Goal: Task Accomplishment & Management: Manage account settings

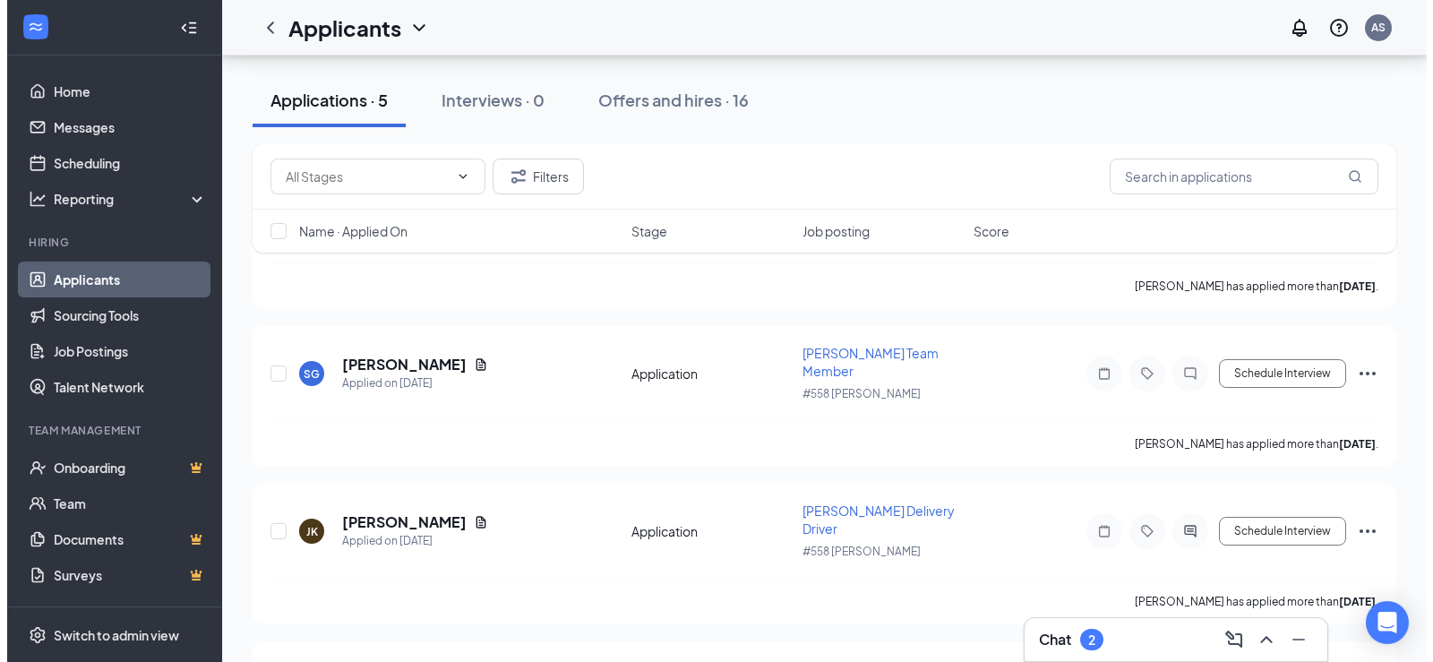
scroll to position [179, 0]
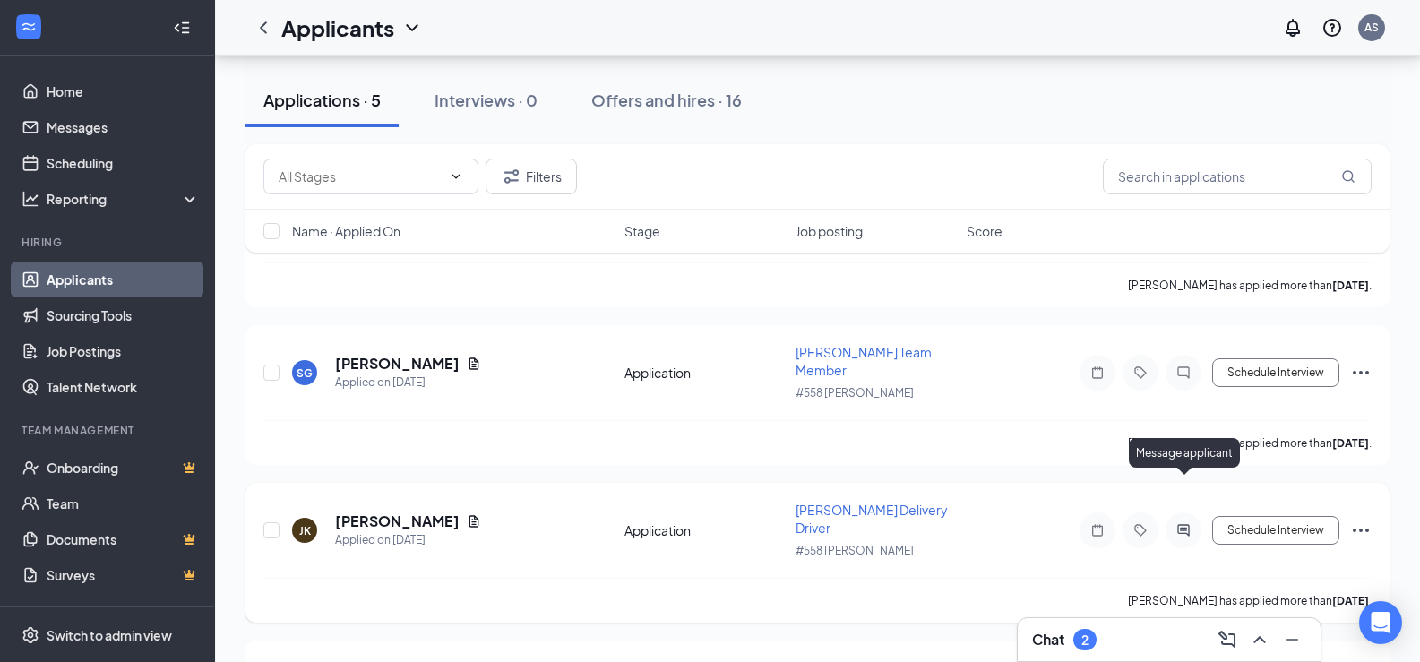
click at [1176, 523] on icon "ActiveChat" at bounding box center [1183, 530] width 21 height 14
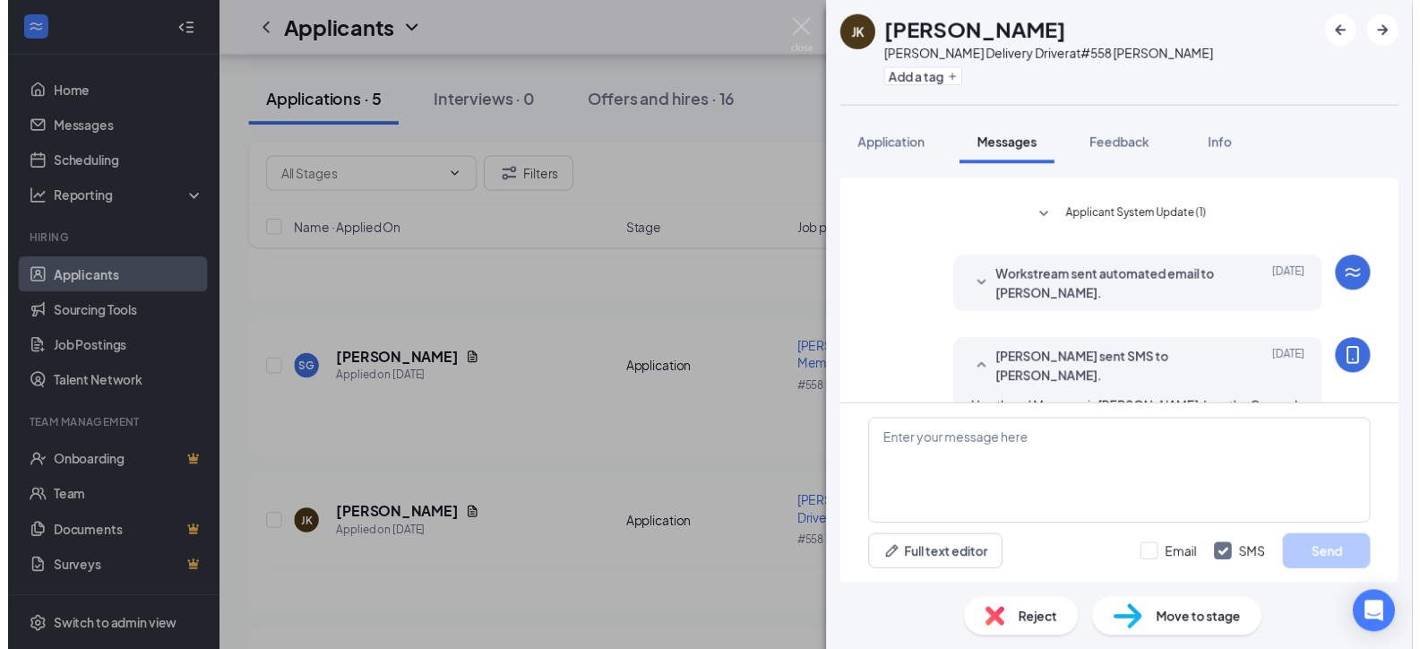
scroll to position [226, 0]
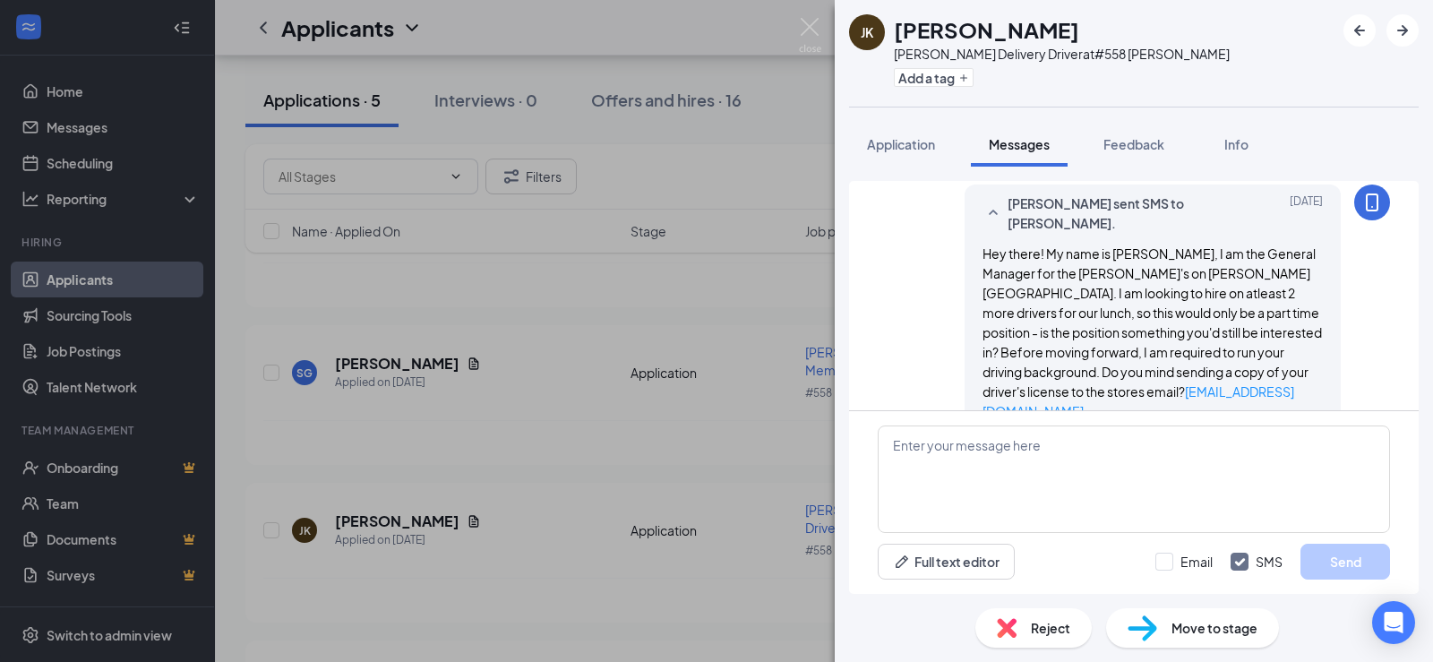
click at [740, 435] on div "JK [PERSON_NAME] [PERSON_NAME] Delivery Driver at #558 [PERSON_NAME] Add a tag …" at bounding box center [716, 331] width 1433 height 662
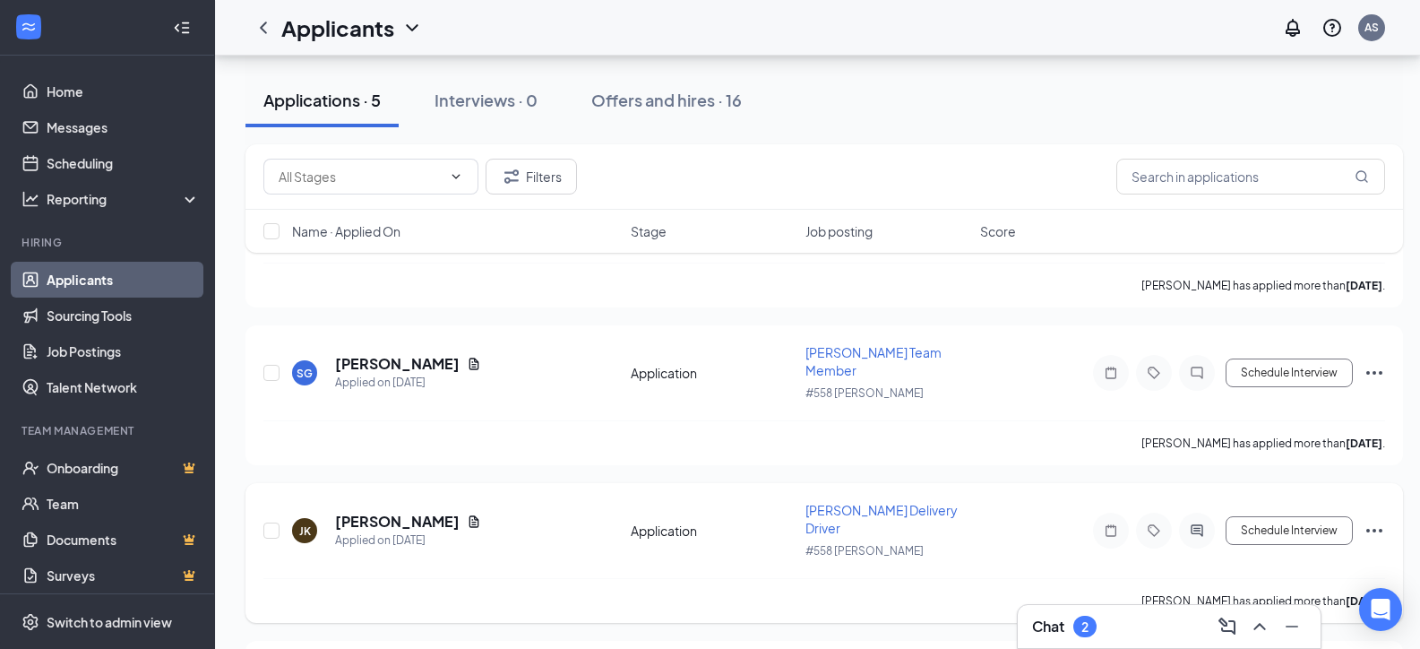
click at [1370, 520] on icon "Ellipses" at bounding box center [1373, 530] width 21 height 21
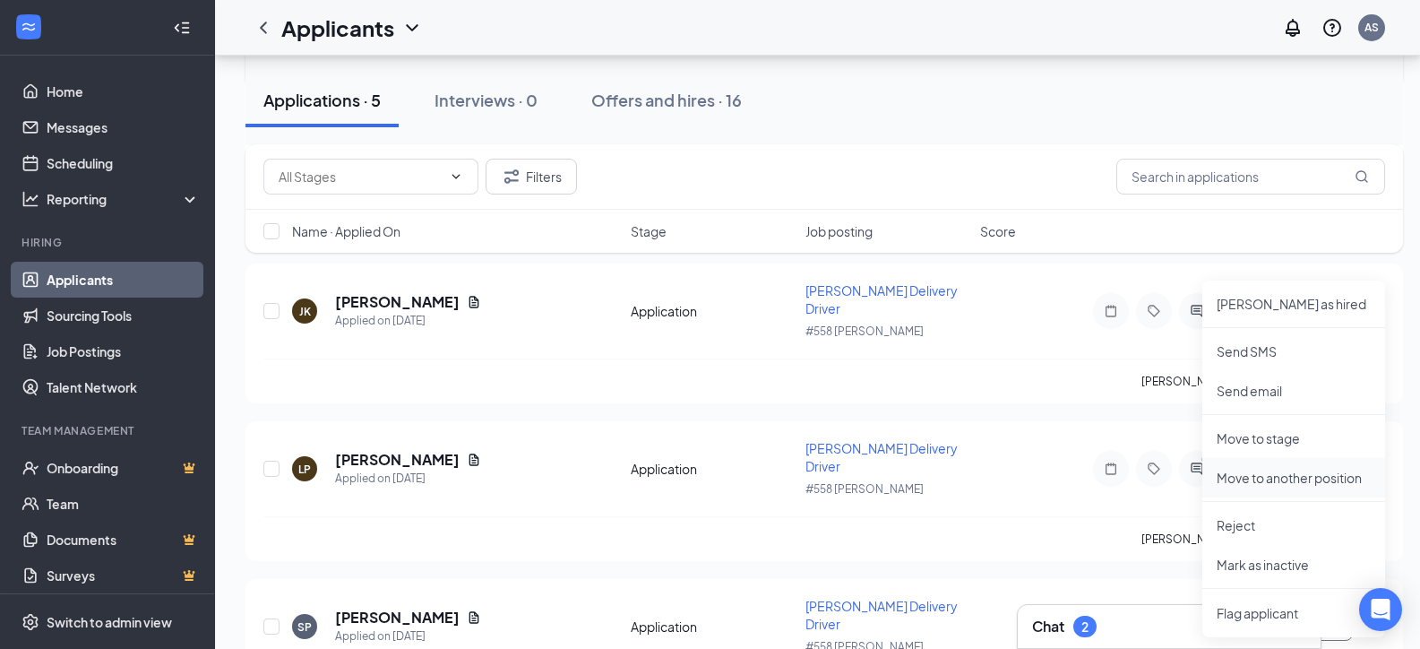
scroll to position [400, 0]
click at [1267, 563] on p "Mark as inactive" at bounding box center [1293, 563] width 154 height 18
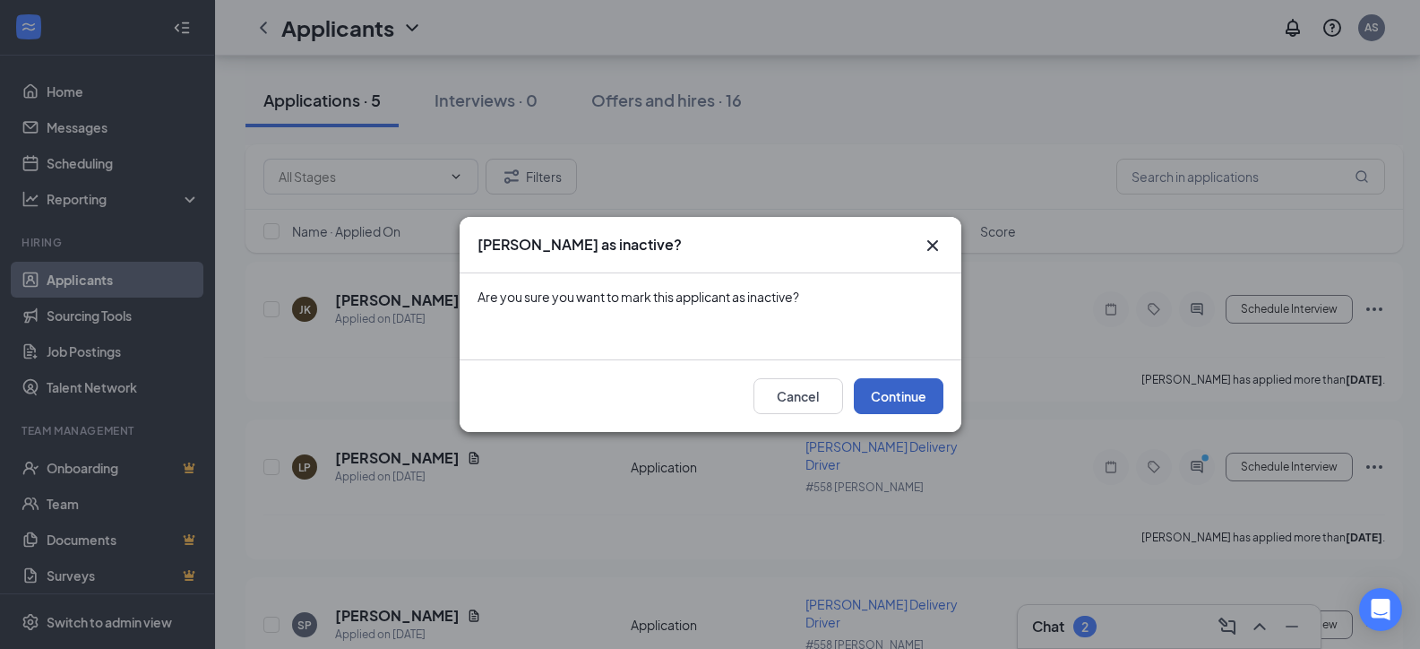
click at [905, 398] on button "Continue" at bounding box center [899, 396] width 90 height 36
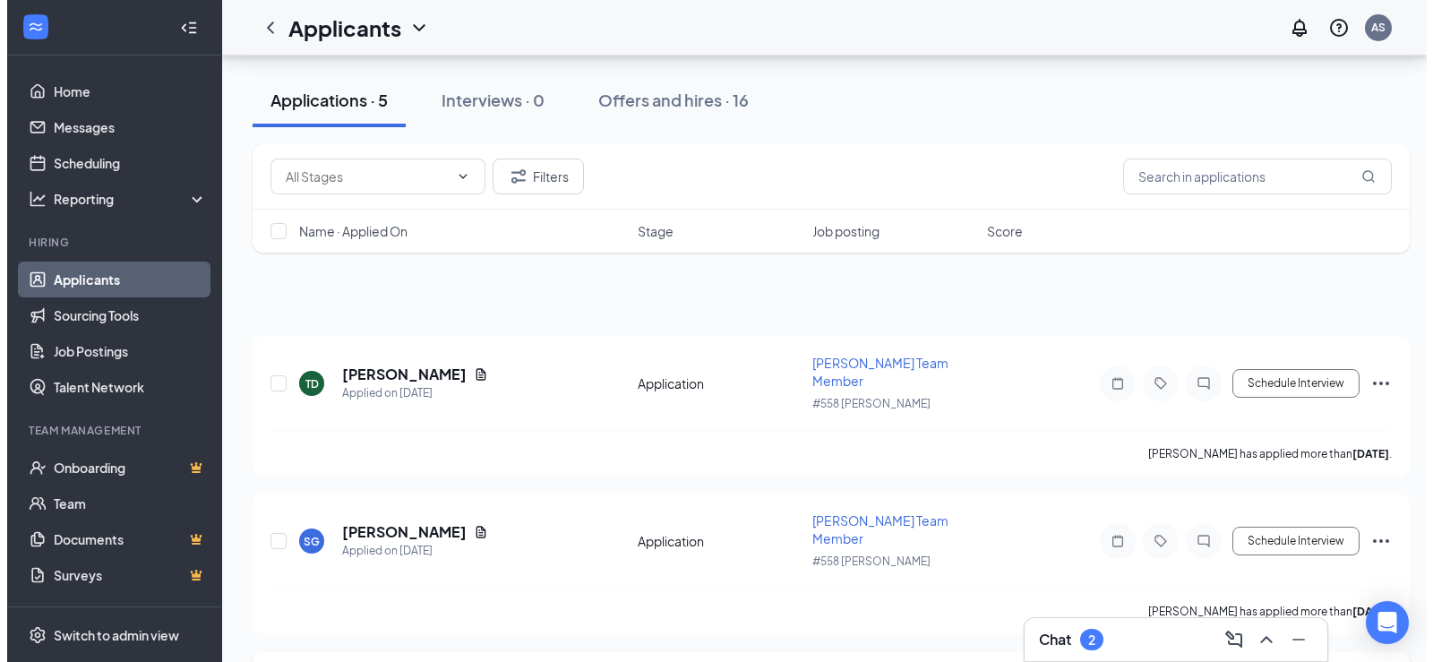
scroll to position [0, 0]
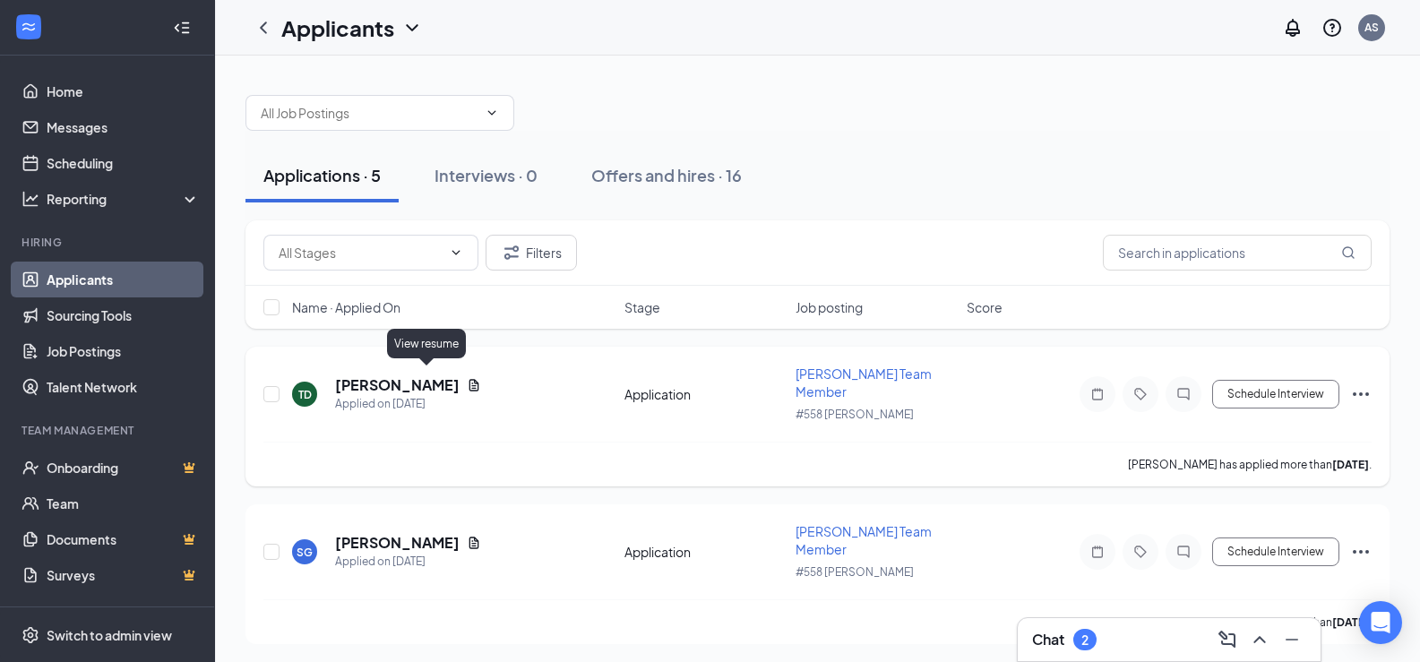
click at [467, 378] on icon "Document" at bounding box center [474, 385] width 14 height 14
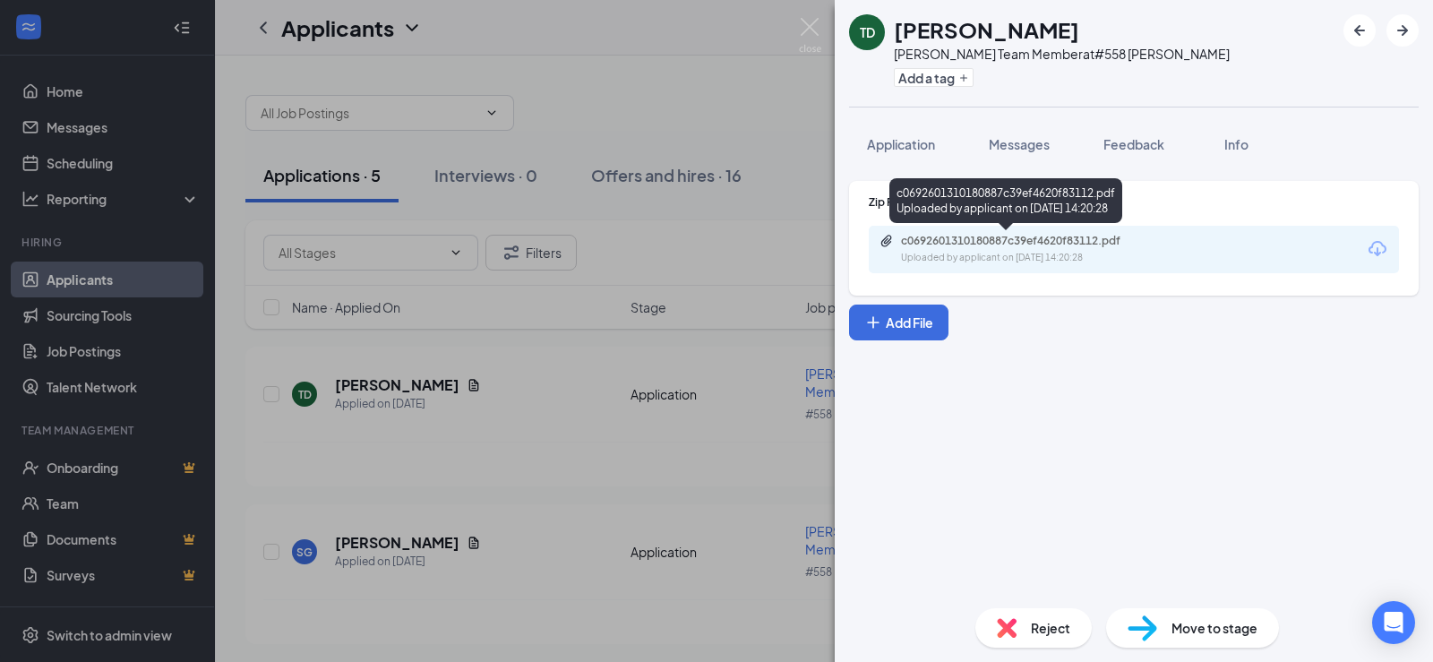
click at [1156, 265] on div "c0692601310180887c39ef4620f83112.pdf Uploaded by applicant on [DATE] 14:20:28" at bounding box center [1134, 249] width 530 height 47
click at [1150, 253] on div "Uploaded by applicant on [DATE] 14:20:28" at bounding box center [1035, 258] width 269 height 14
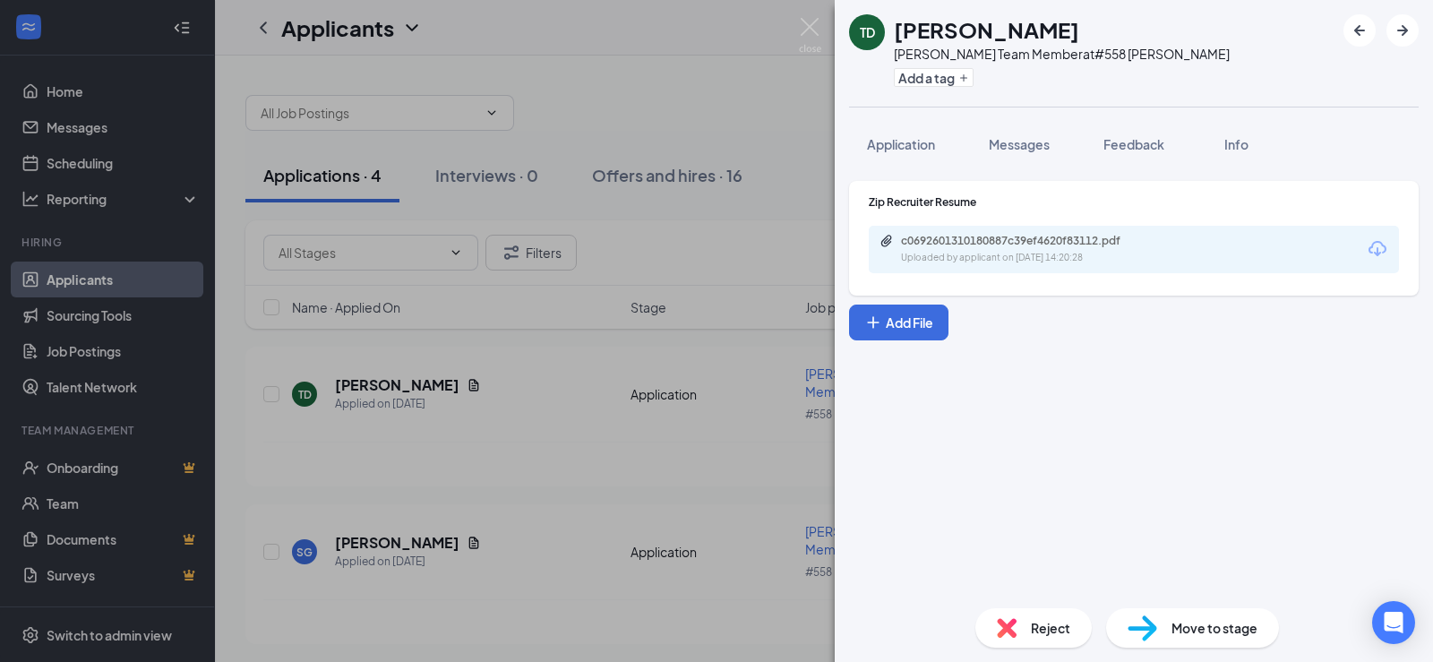
click at [477, 515] on div "TD [PERSON_NAME] [PERSON_NAME] Team Member at #558 [PERSON_NAME] Add a tag Appl…" at bounding box center [716, 331] width 1433 height 662
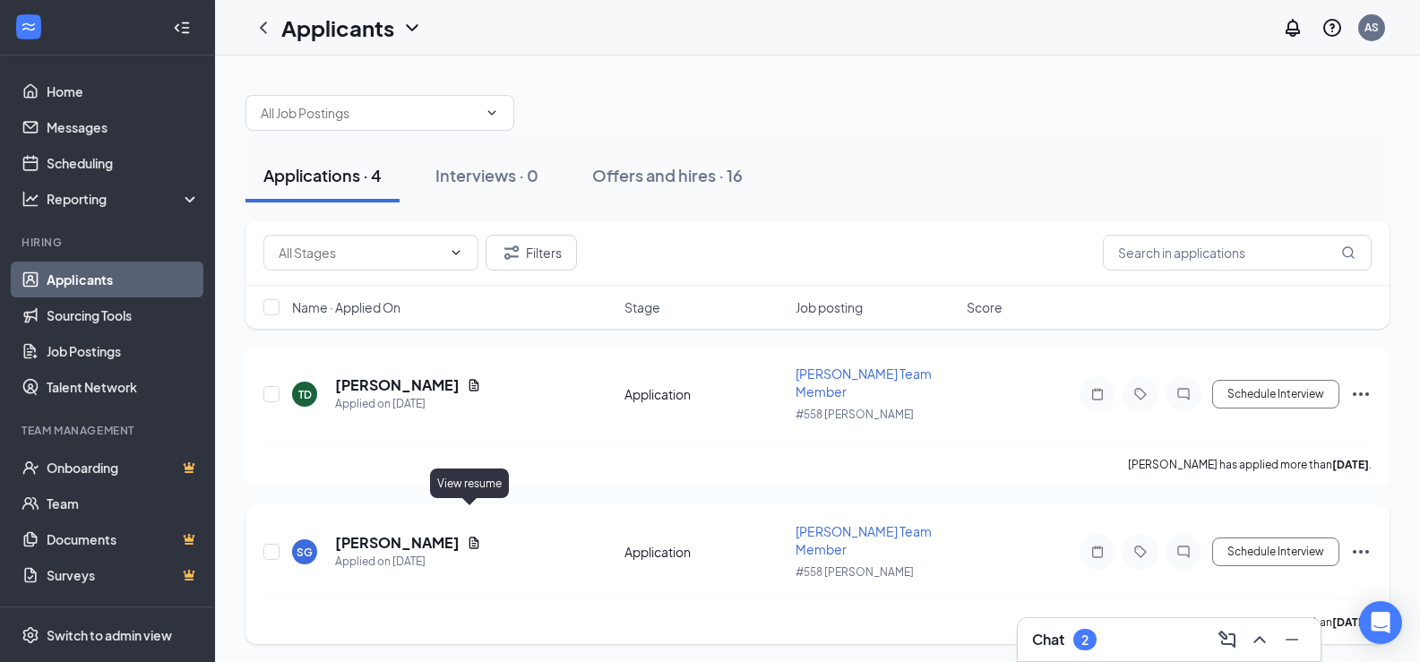
click at [469, 537] on icon "Document" at bounding box center [474, 543] width 10 height 12
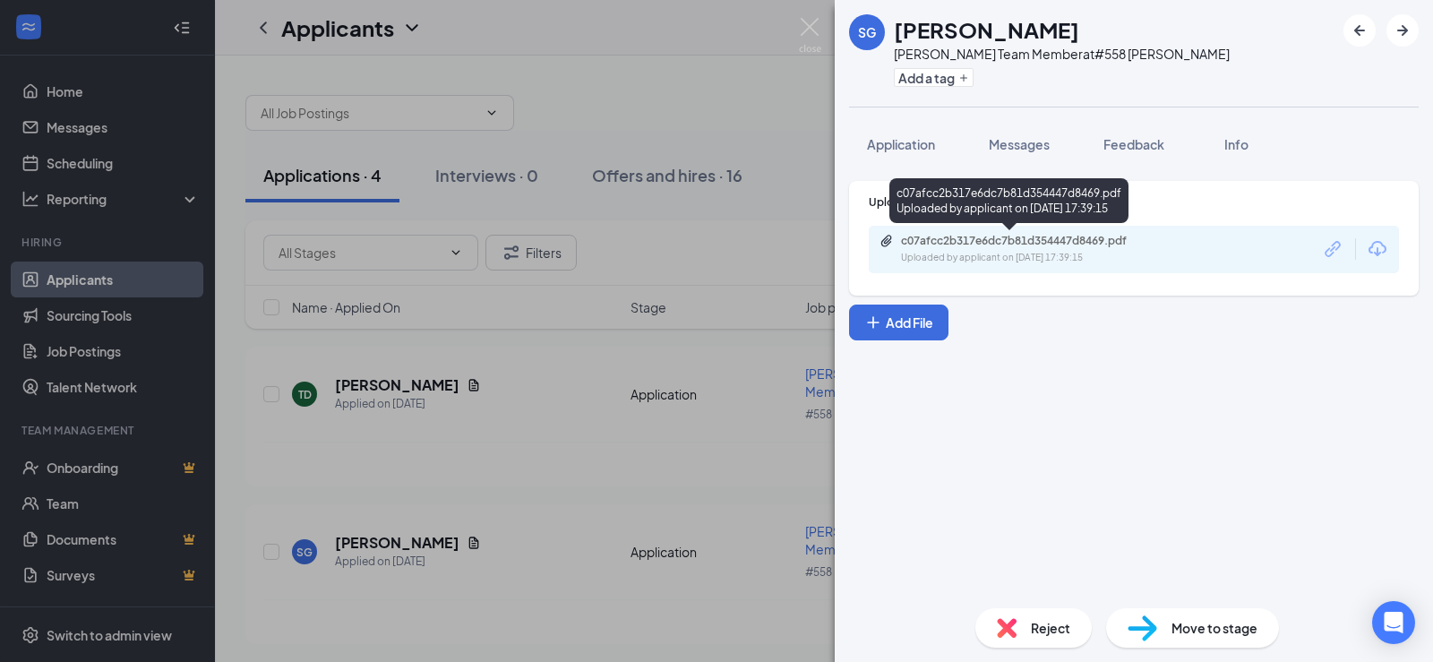
click at [940, 246] on div "c07afcc2b317e6dc7b81d354447d8469.pdf" at bounding box center [1026, 241] width 251 height 14
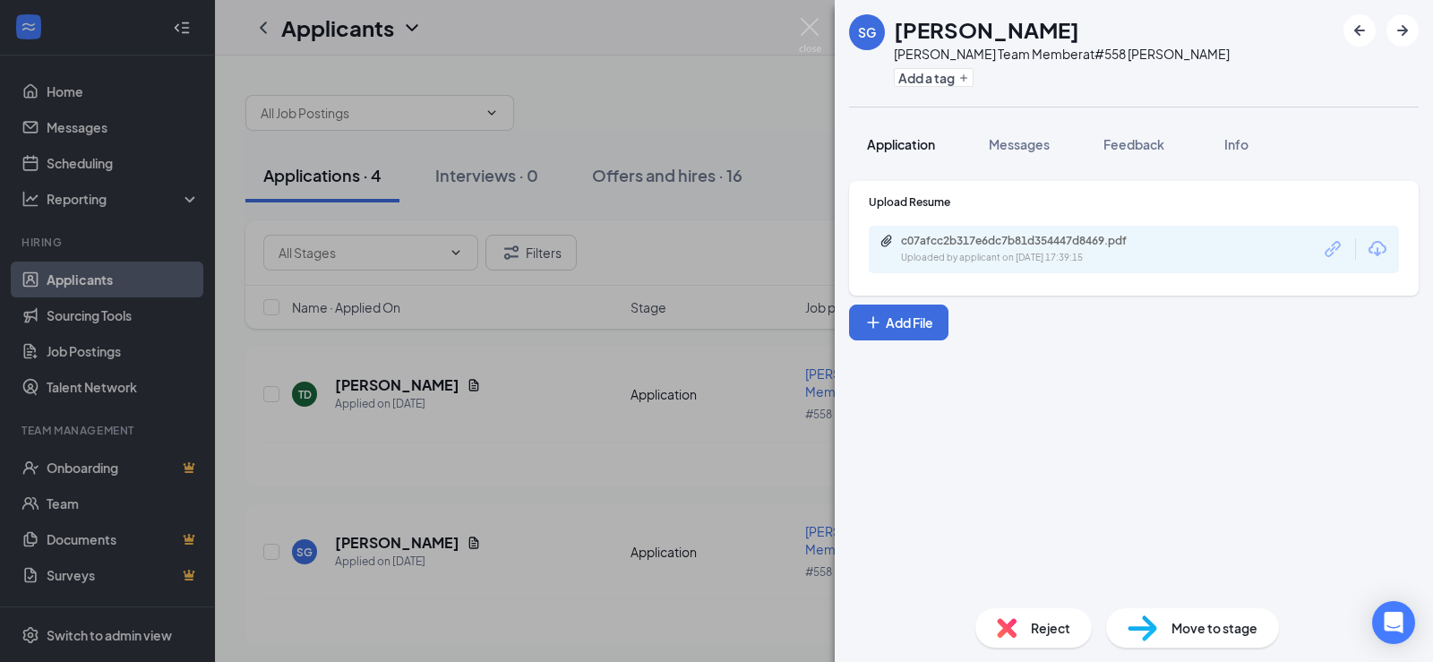
click at [918, 150] on span "Application" at bounding box center [901, 144] width 68 height 16
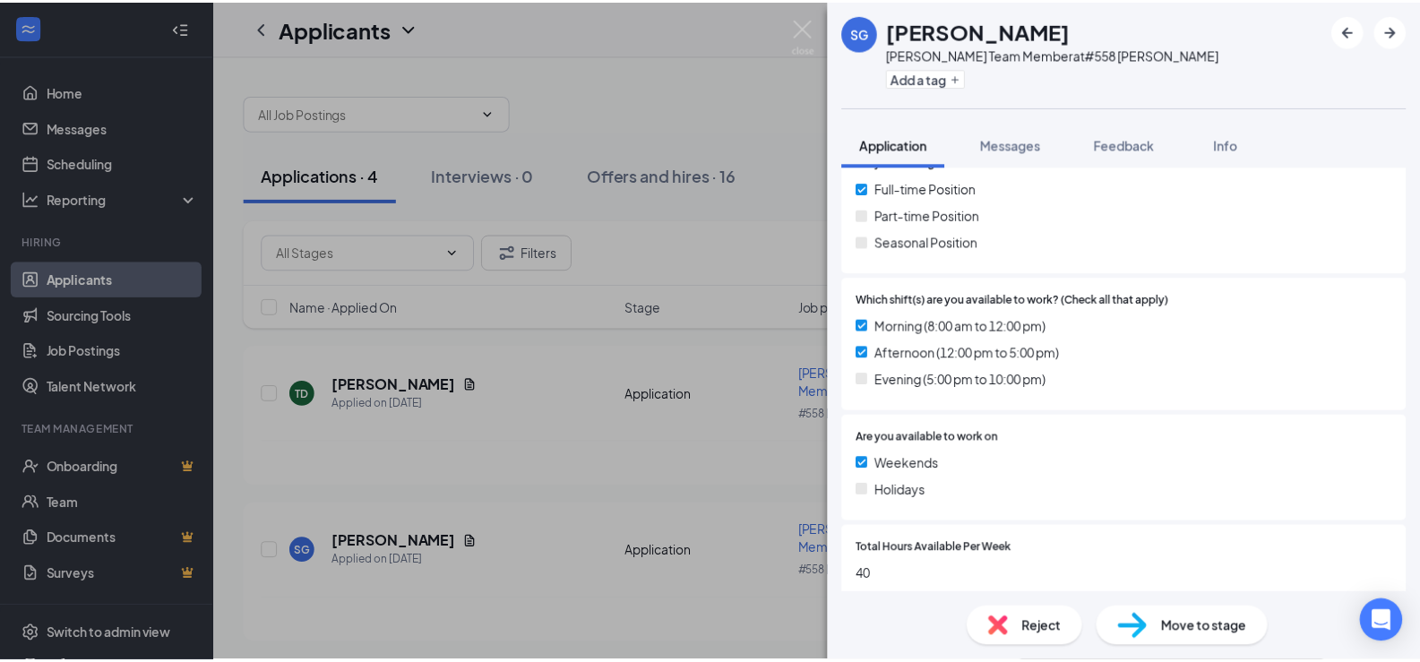
scroll to position [484, 0]
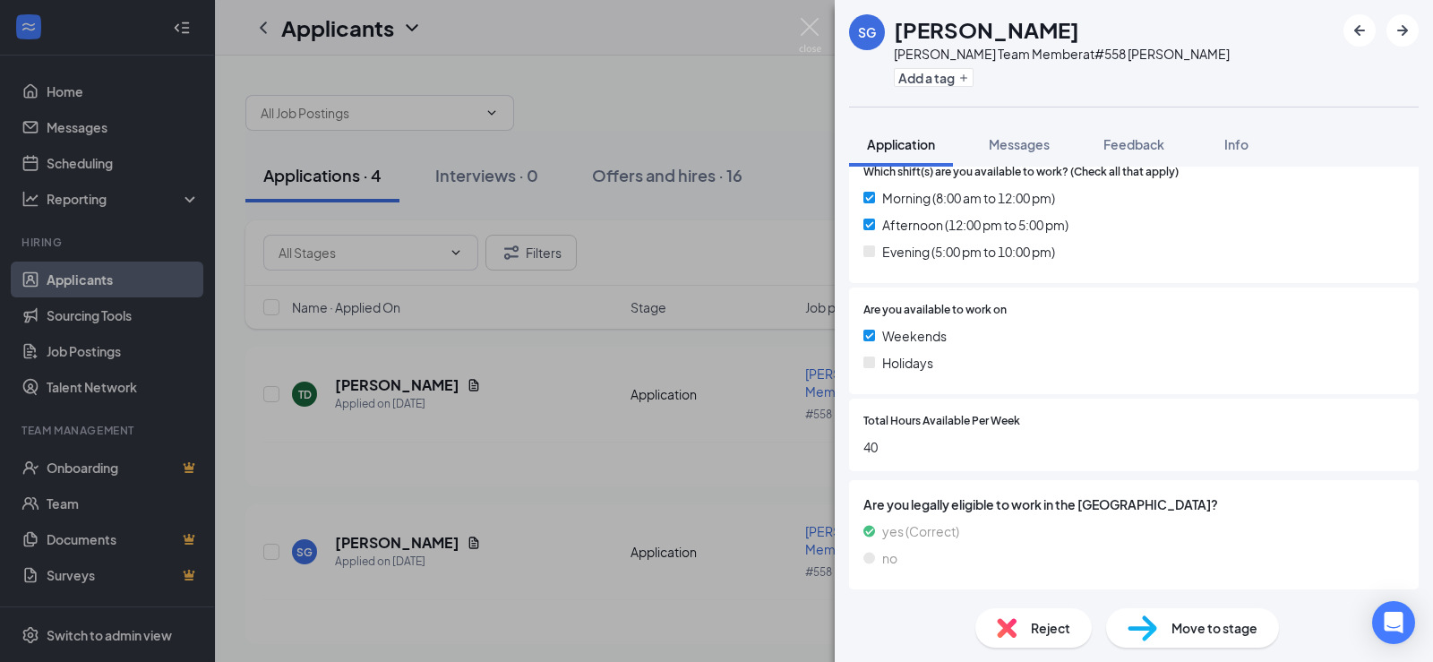
click at [760, 237] on div "SG [PERSON_NAME] [PERSON_NAME] Team Member at #558 [PERSON_NAME] Add a tag Appl…" at bounding box center [716, 331] width 1433 height 662
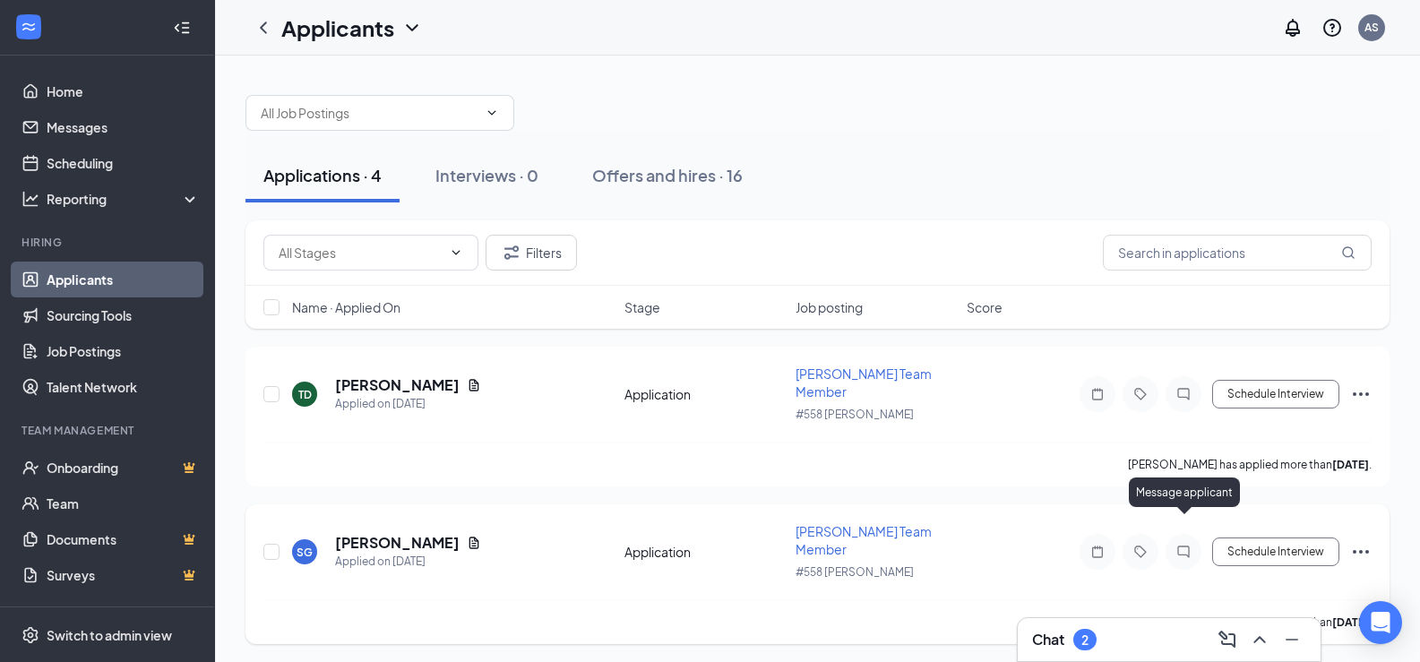
click at [1188, 546] on icon "ChatInactive" at bounding box center [1183, 552] width 12 height 12
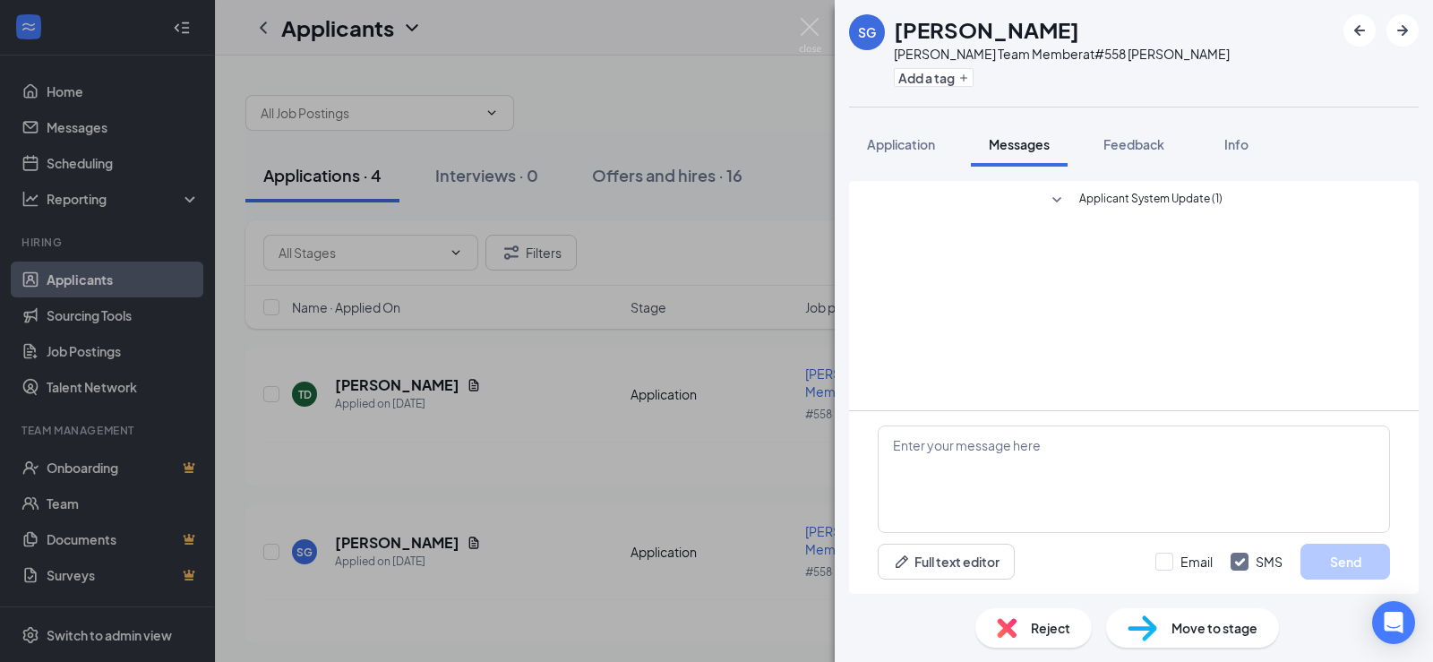
click at [773, 246] on div "SG [PERSON_NAME] [PERSON_NAME] Team Member at #558 [PERSON_NAME] Add a tag Appl…" at bounding box center [716, 331] width 1433 height 662
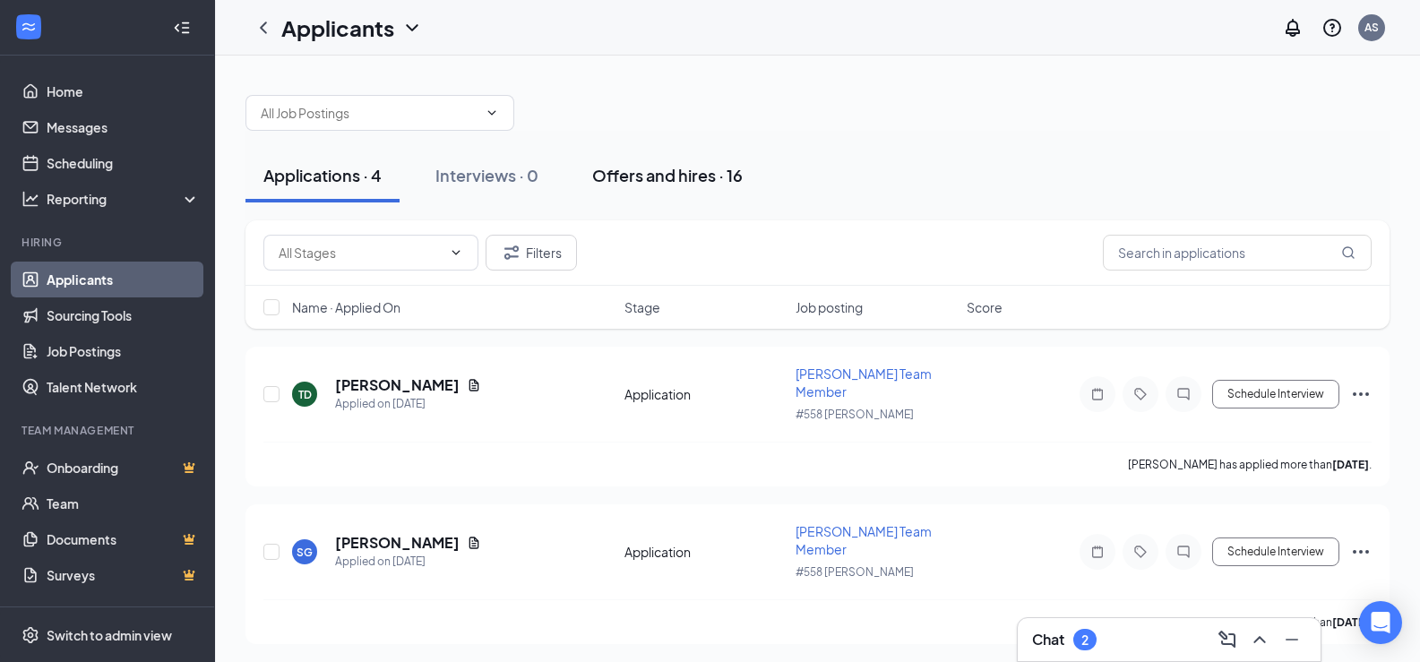
click at [649, 170] on div "Offers and hires · 16" at bounding box center [667, 175] width 150 height 22
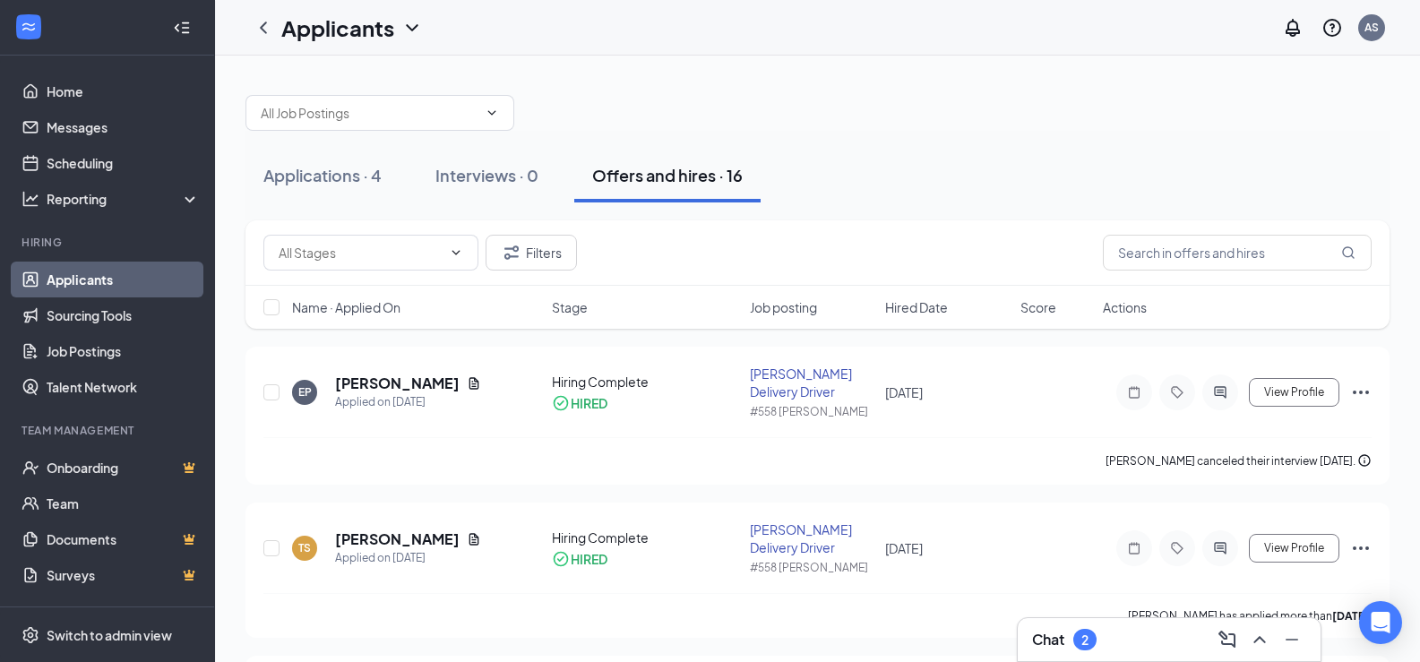
click at [1257, 641] on icon "ChevronUp" at bounding box center [1259, 639] width 21 height 21
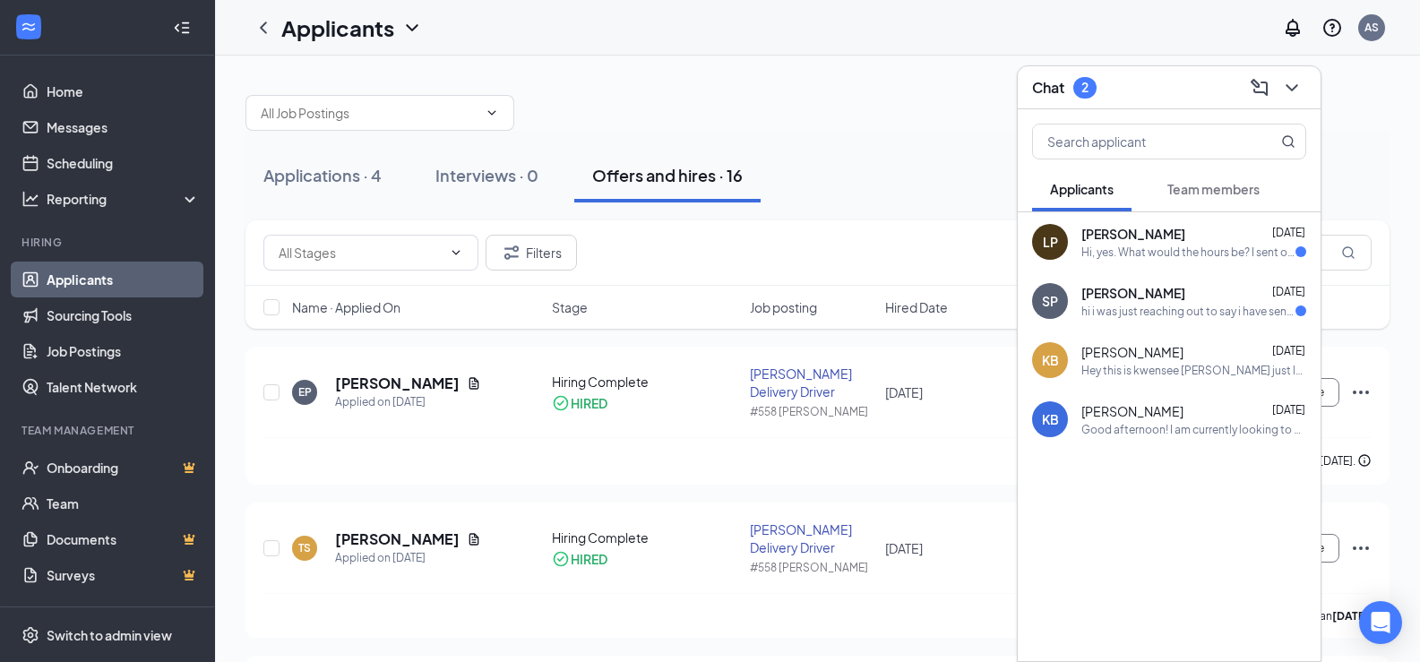
click at [899, 102] on div at bounding box center [817, 104] width 1144 height 54
click at [1304, 98] on div at bounding box center [1290, 87] width 32 height 29
